Goal: Information Seeking & Learning: Find specific fact

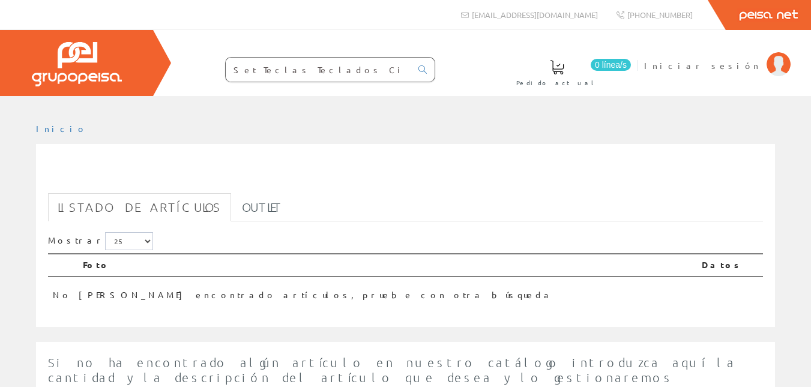
drag, startPoint x: 273, startPoint y: 71, endPoint x: 499, endPoint y: 66, distance: 225.9
click at [503, 65] on div "0 línea/s Pedido actual Iniciar sesión" at bounding box center [405, 63] width 811 height 66
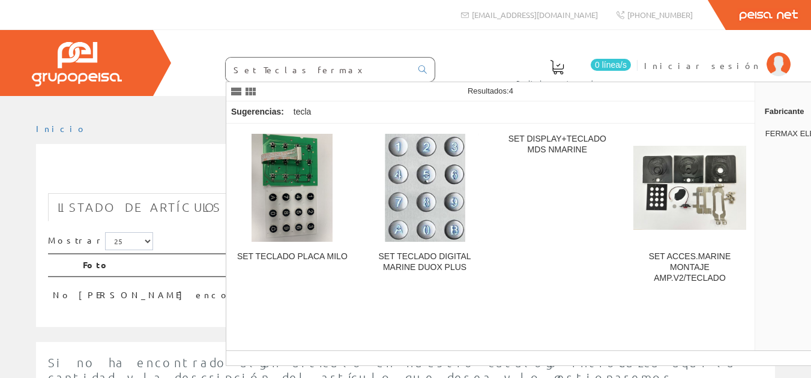
click at [321, 73] on input "Set Teclas fermax" at bounding box center [319, 70] width 186 height 24
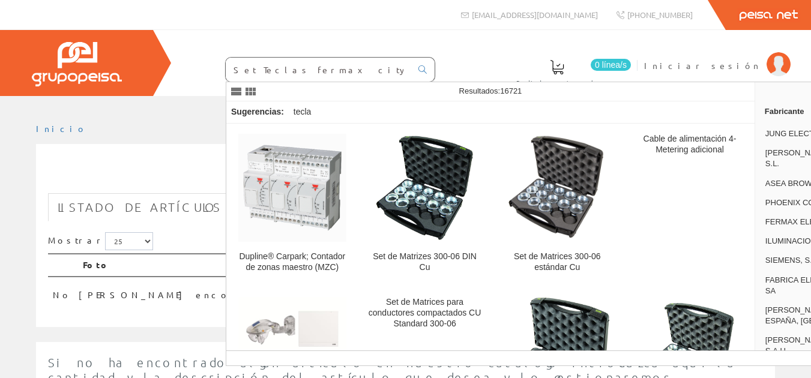
drag, startPoint x: 244, startPoint y: 70, endPoint x: 186, endPoint y: 75, distance: 58.5
click at [192, 77] on form "Set Teclas fermax city" at bounding box center [306, 69] width 258 height 25
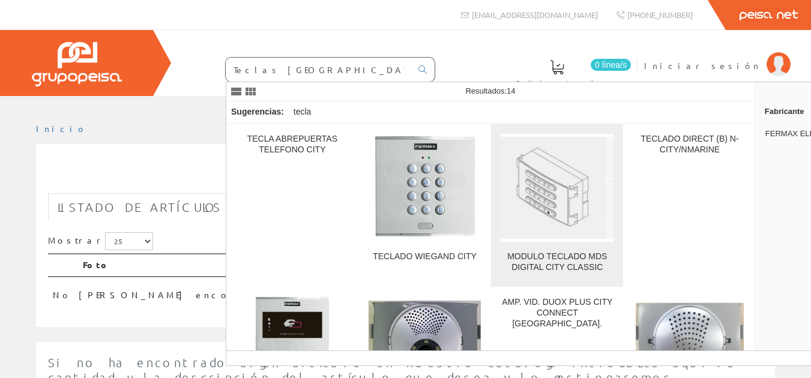
type input "Teclas fermax city"
click at [542, 172] on img at bounding box center [557, 188] width 113 height 102
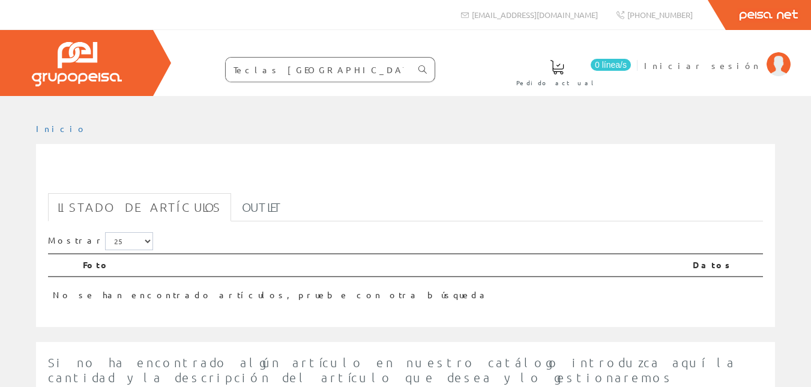
click at [417, 70] on link at bounding box center [423, 69] width 24 height 20
drag, startPoint x: 259, startPoint y: 71, endPoint x: 96, endPoint y: 125, distance: 171.9
click at [96, 125] on div "Teclas [GEOGRAPHIC_DATA]" at bounding box center [405, 307] width 811 height 614
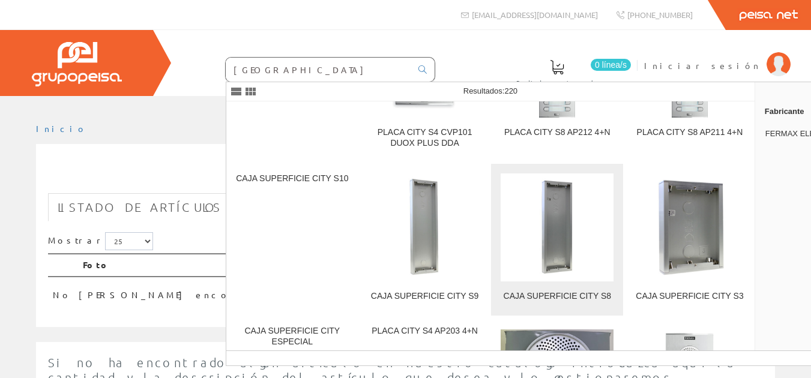
scroll to position [5345, 0]
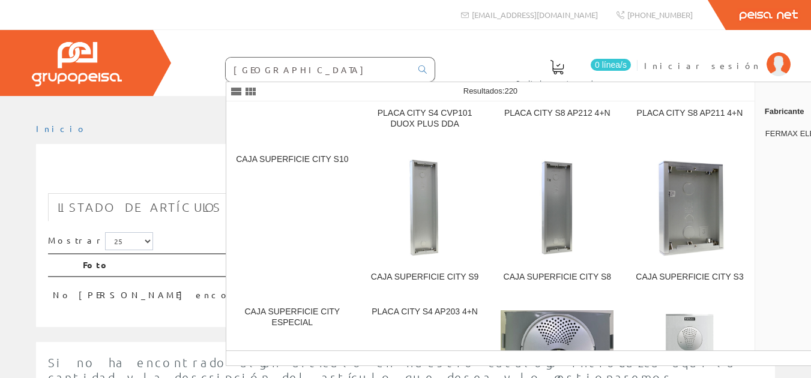
type input "fermax city"
